Goal: Check status: Check status

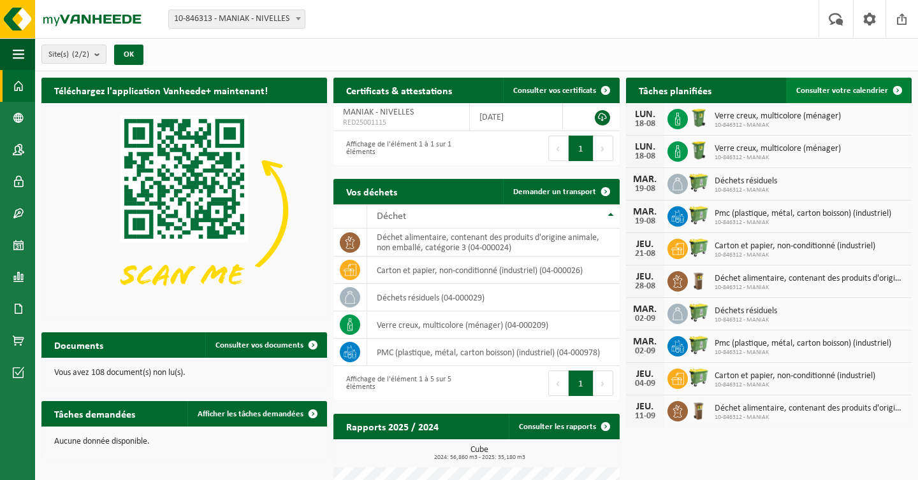
click at [851, 90] on span "Consulter votre calendrier" at bounding box center [842, 91] width 92 height 8
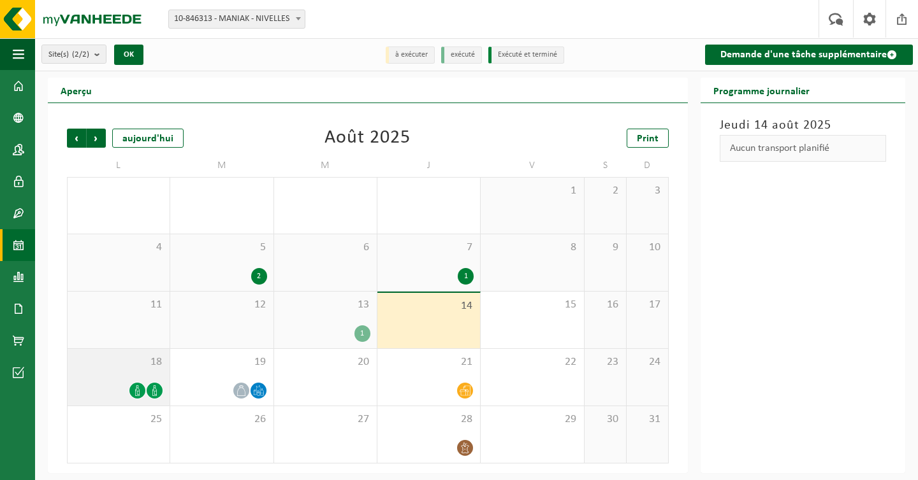
click at [128, 371] on div "18" at bounding box center [119, 377] width 102 height 57
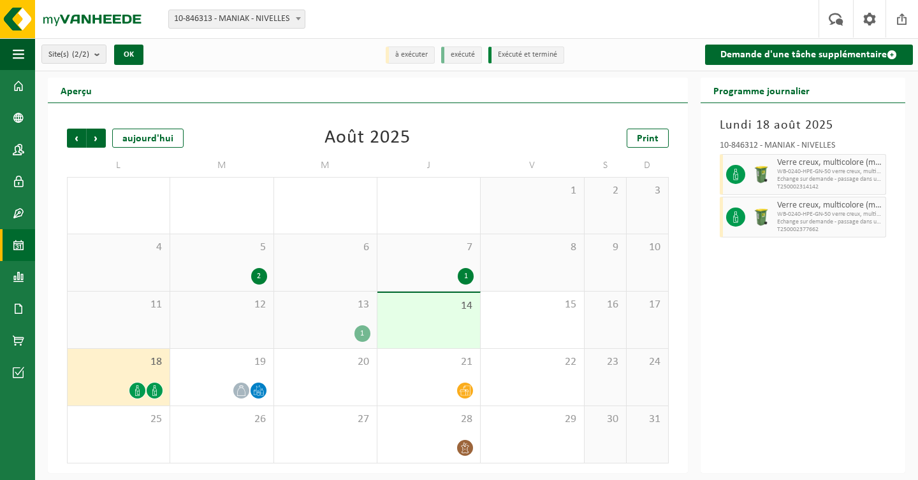
click at [770, 217] on div at bounding box center [760, 217] width 25 height 41
click at [711, 207] on div "Lundi 18 août 2025 10-846312 - MANIAK - NIVELLES Verre creux, multicolore (ména…" at bounding box center [802, 288] width 205 height 370
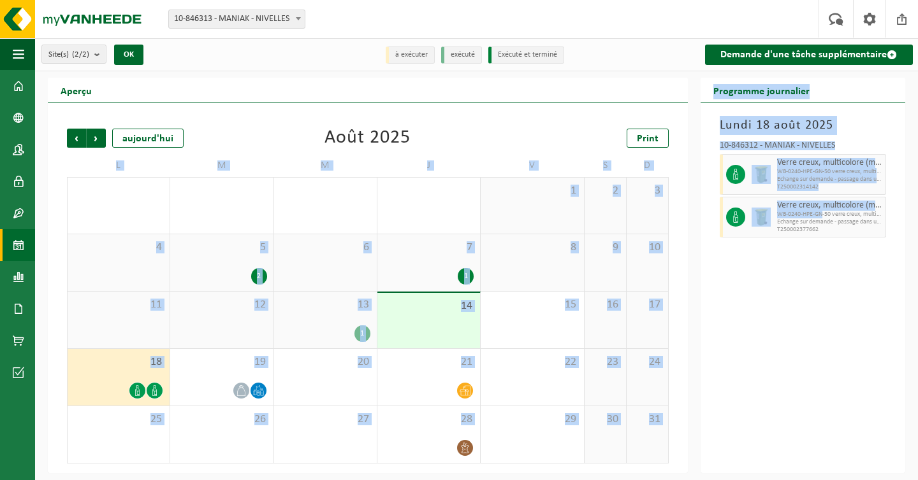
drag, startPoint x: 822, startPoint y: 214, endPoint x: 675, endPoint y: 214, distance: 146.6
click at [675, 214] on div "Aperçu Précédent Suivant aujourd'hui Août 2025 Print L M M J V S D 28 29 30 31 …" at bounding box center [476, 276] width 870 height 396
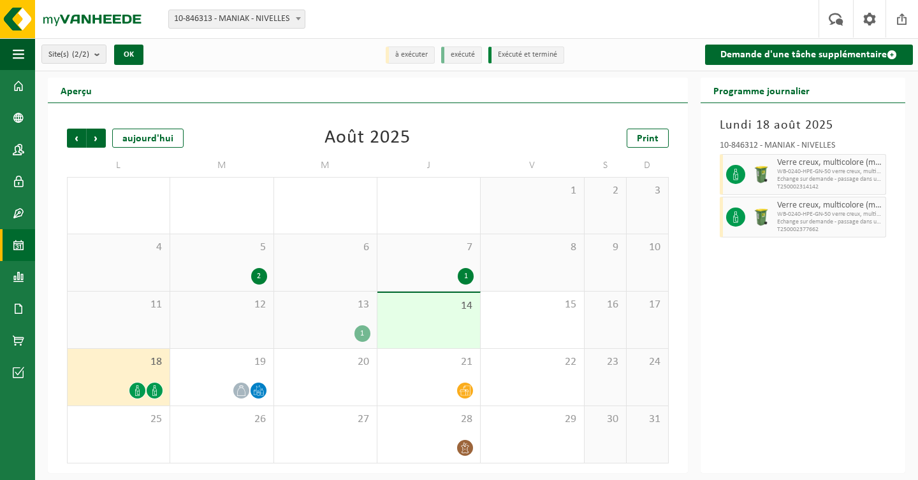
click at [785, 210] on span "Verre creux, multicolore (ménager)" at bounding box center [829, 206] width 105 height 10
click at [143, 391] on span at bounding box center [137, 391] width 16 height 16
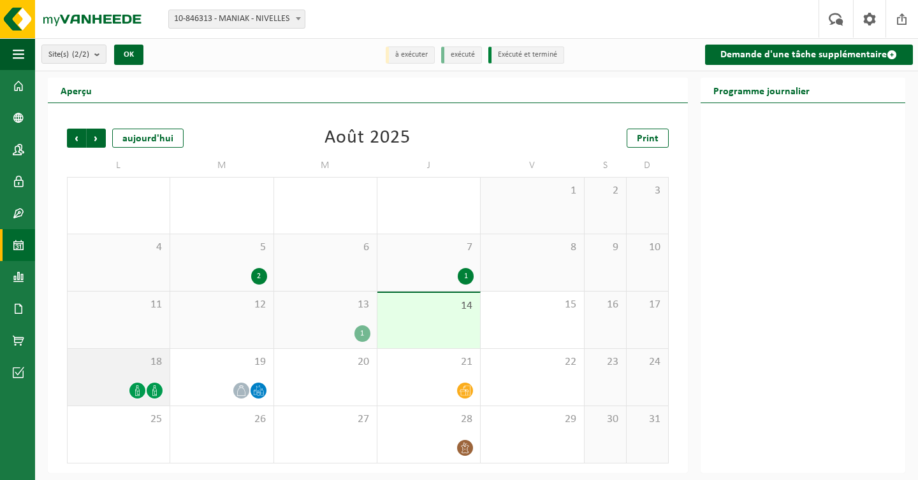
click at [155, 393] on icon at bounding box center [154, 391] width 11 height 11
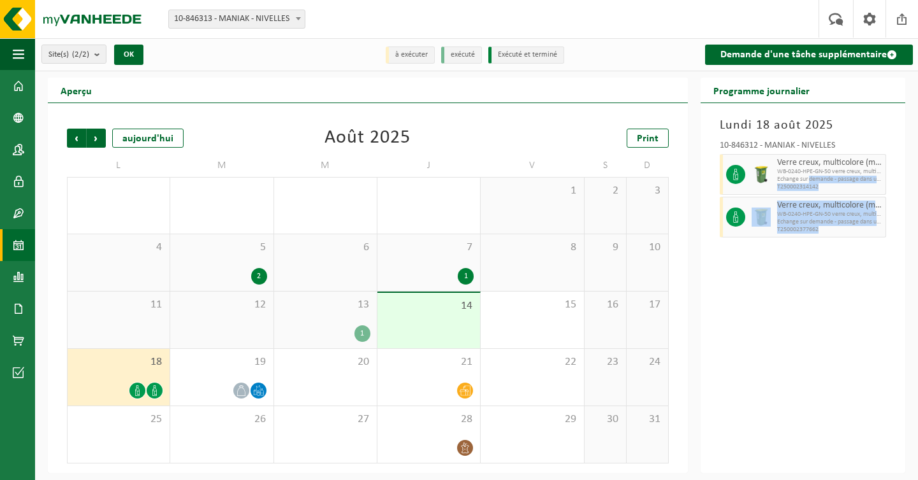
drag, startPoint x: 809, startPoint y: 176, endPoint x: 820, endPoint y: 241, distance: 65.9
click at [820, 241] on div "Lundi 18 août 2025 10-846312 - MANIAK - NIVELLES Verre creux, multicolore (ména…" at bounding box center [802, 288] width 205 height 370
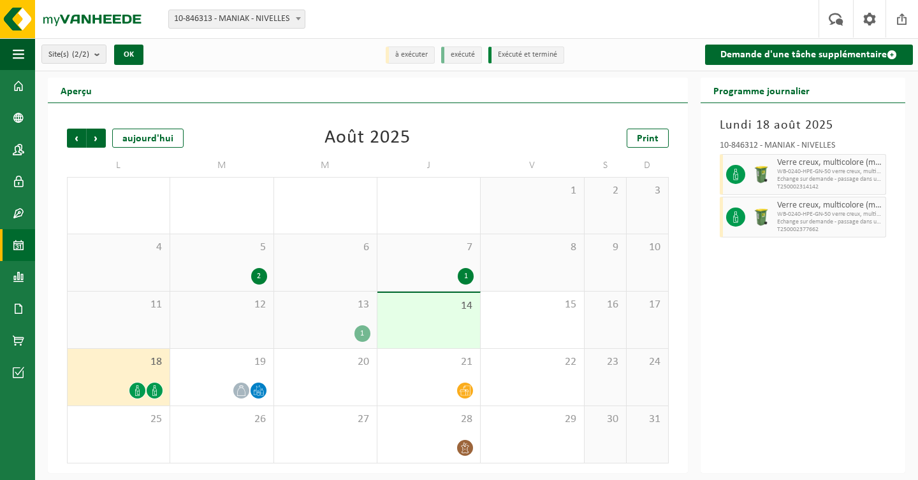
click at [802, 263] on div "Lundi 18 août 2025 10-846312 - MANIAK - NIVELLES Verre creux, multicolore (ména…" at bounding box center [802, 288] width 205 height 370
click at [841, 376] on div "Lundi 18 août 2025 10-846312 - MANIAK - NIVELLES Verre creux, multicolore (ména…" at bounding box center [802, 288] width 205 height 370
click at [733, 174] on icon at bounding box center [735, 174] width 4 height 11
click at [721, 178] on div at bounding box center [733, 174] width 29 height 41
click at [410, 48] on li "à exécuter" at bounding box center [410, 55] width 49 height 17
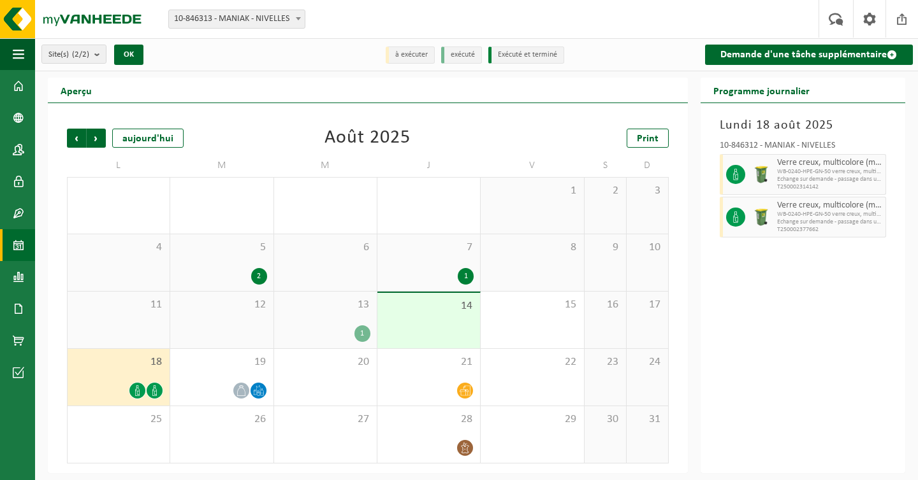
click at [467, 58] on li "exécuté" at bounding box center [461, 55] width 41 height 17
